Goal: Transaction & Acquisition: Obtain resource

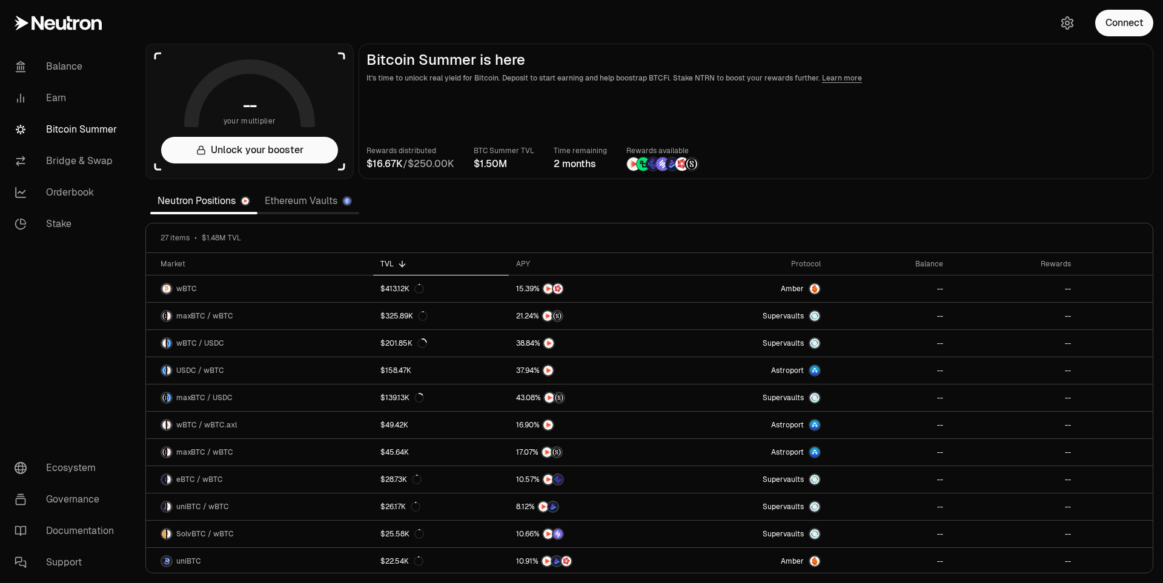
click at [1117, 36] on div "Connect" at bounding box center [1105, 23] width 116 height 46
click at [1012, 87] on main "Bitcoin Summer is here It's time to unlock real yield for Bitcoin. Deposit to s…" at bounding box center [756, 112] width 795 height 136
click at [1107, 26] on button "Connect" at bounding box center [1124, 23] width 58 height 27
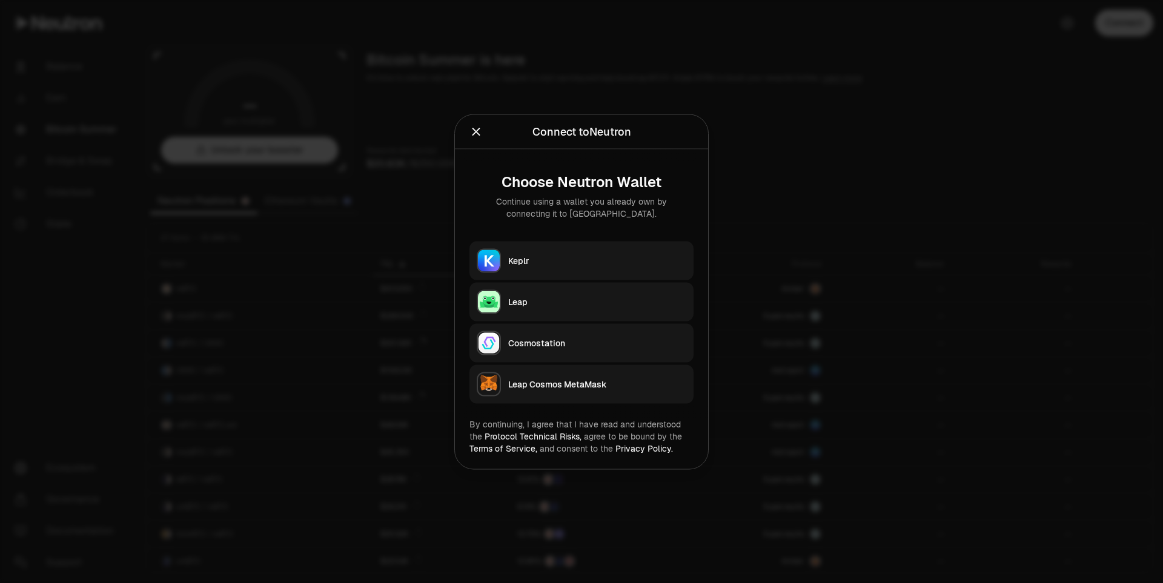
click at [577, 257] on div "Keplr" at bounding box center [597, 260] width 178 height 12
